Goal: Task Accomplishment & Management: Use online tool/utility

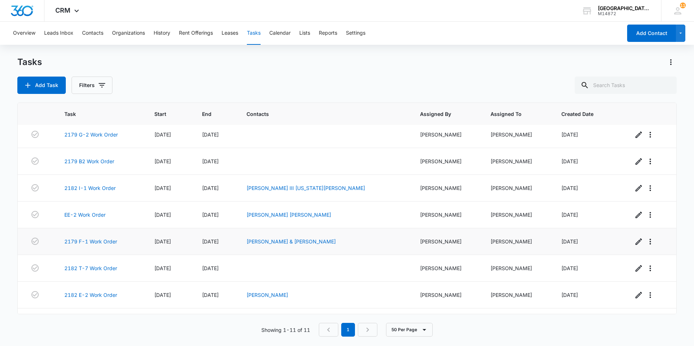
scroll to position [105, 0]
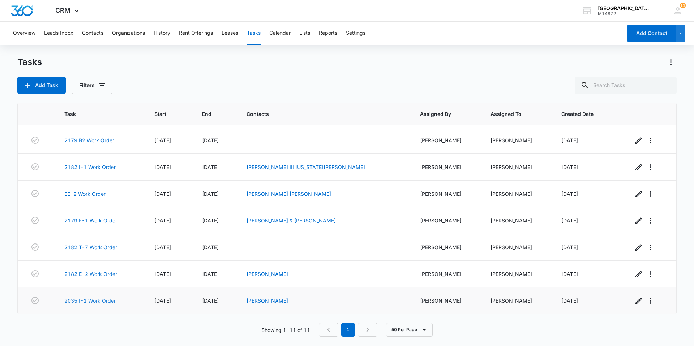
click at [109, 301] on link "2035 I-1 Work Order" at bounding box center [89, 301] width 51 height 8
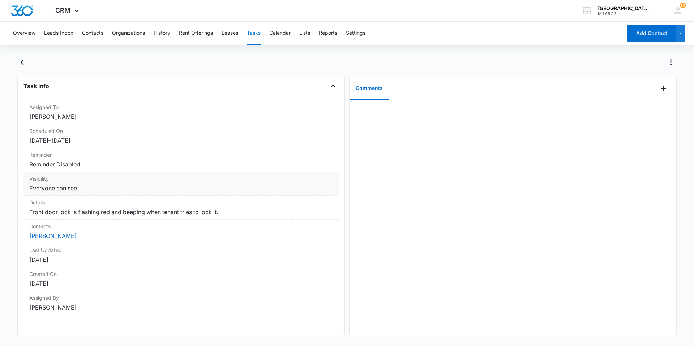
scroll to position [42, 0]
click at [22, 65] on icon "Back" at bounding box center [23, 62] width 9 height 9
